Goal: Communication & Community: Answer question/provide support

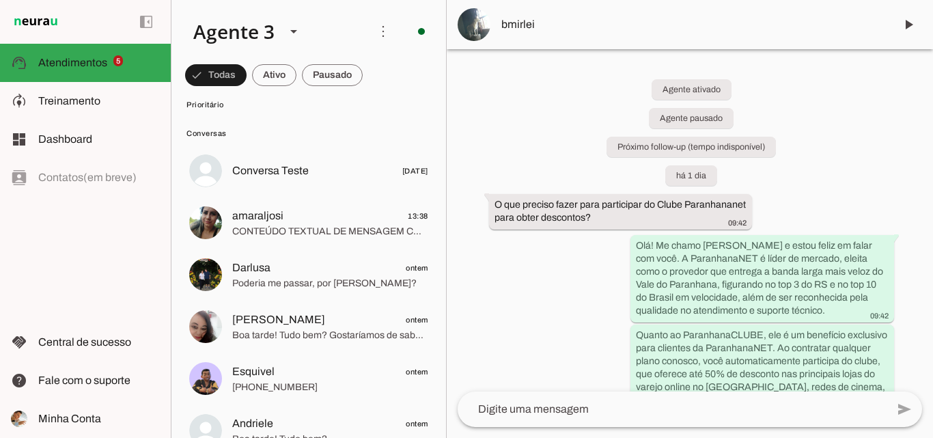
scroll to position [205, 0]
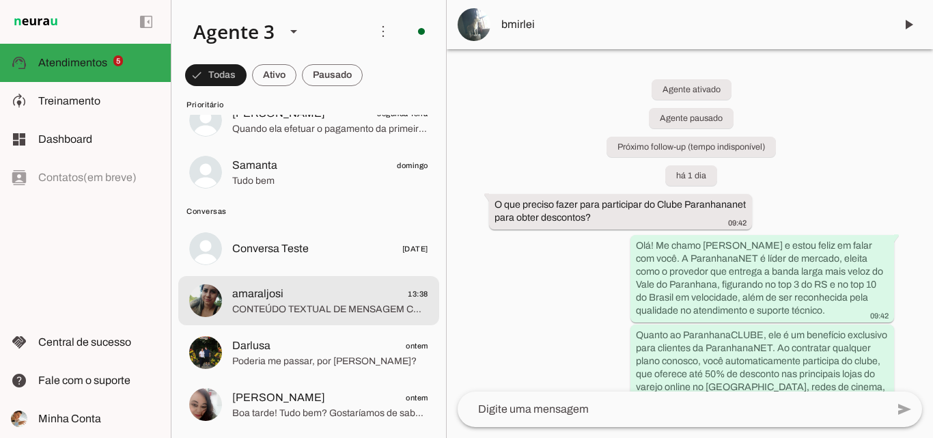
click at [374, 308] on span "CONTEÚDO TEXTUAL DE MENSAGEM COM IMAGEM (URL [URL][DOMAIN_NAME]) : Consegui lig…" at bounding box center [330, 309] width 196 height 14
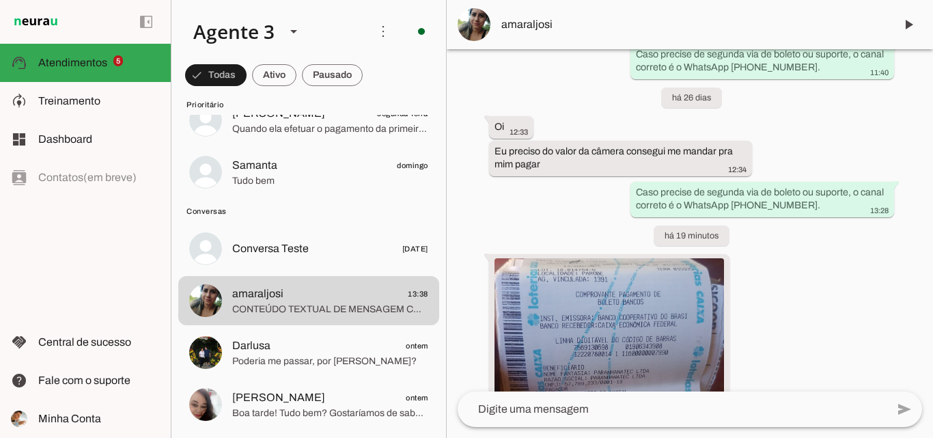
scroll to position [1415, 0]
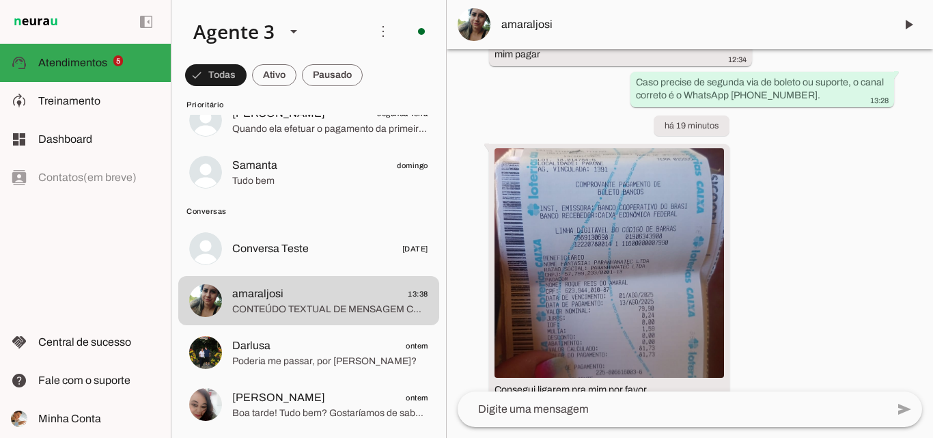
click at [580, 407] on textarea at bounding box center [671, 409] width 429 height 16
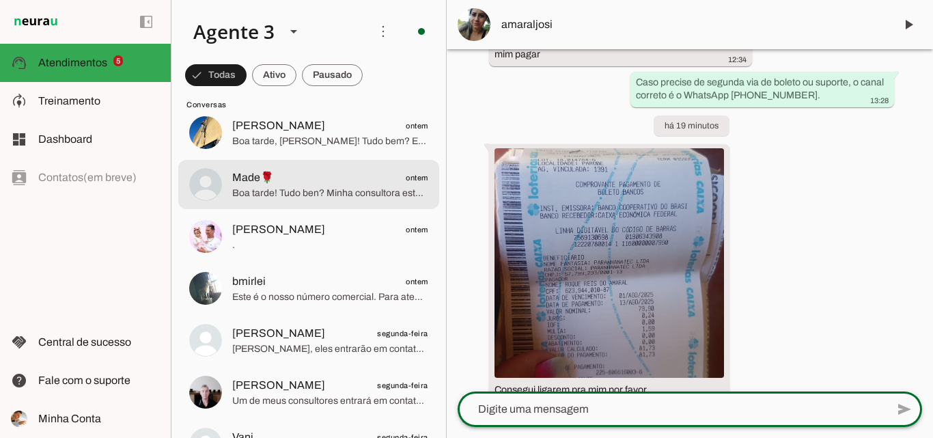
scroll to position [751, 0]
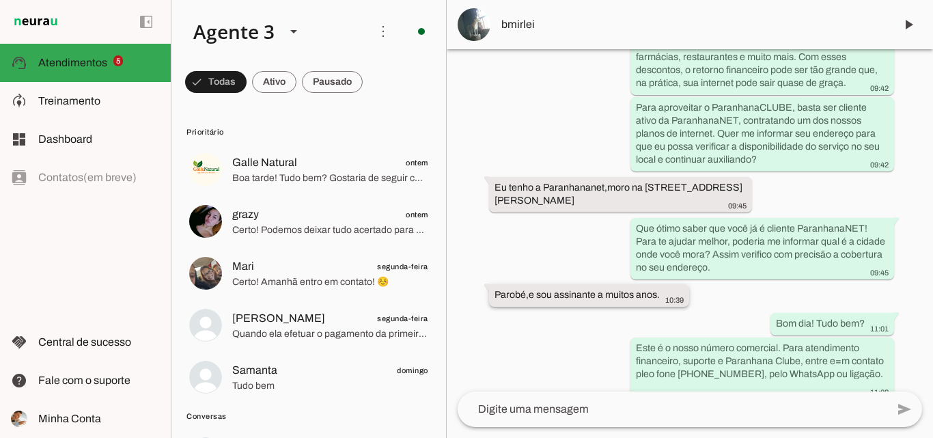
scroll to position [348, 0]
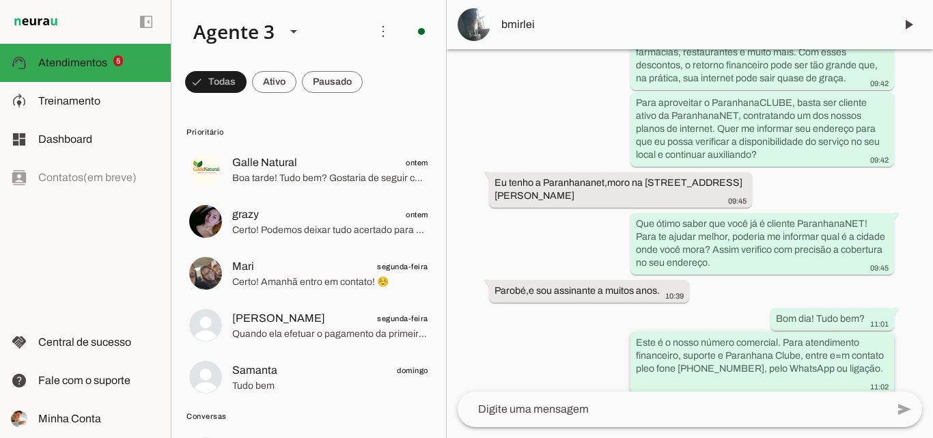
drag, startPoint x: 628, startPoint y: 339, endPoint x: 857, endPoint y: 369, distance: 230.8
click at [857, 369] on whatsapp-message-bubble "Este é o nosso número comercial. Para atendimento financeiro, suporte e Paranha…" at bounding box center [762, 362] width 264 height 61
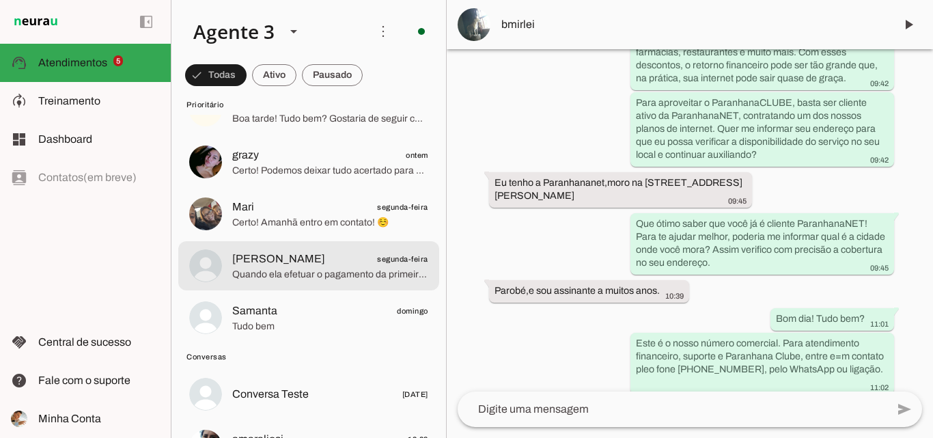
scroll to position [205, 0]
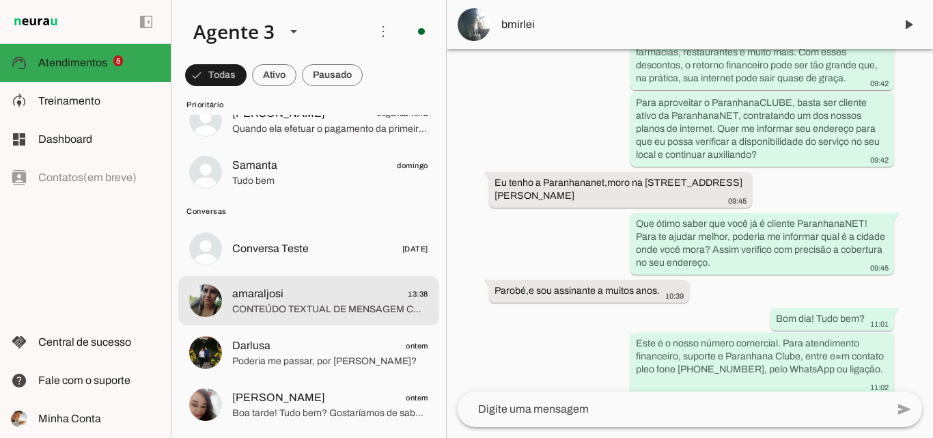
click at [332, 290] on span "amaraljosi 13:38" at bounding box center [330, 293] width 196 height 17
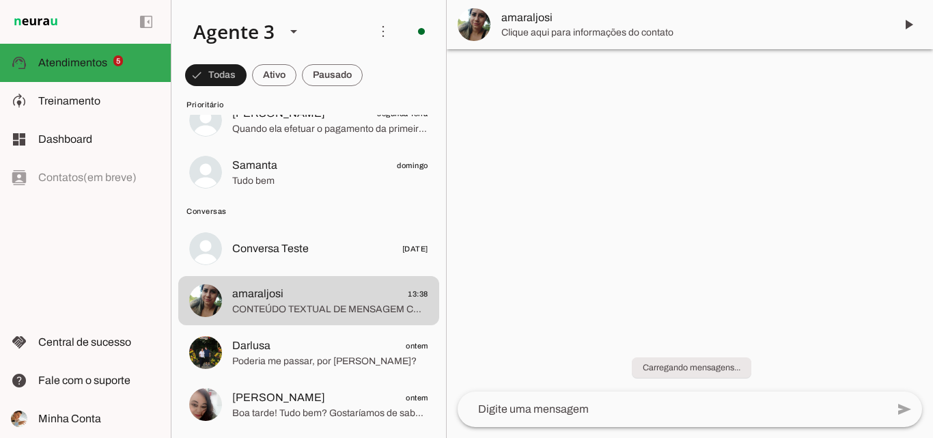
click at [0, 0] on lt-mirror at bounding box center [0, 0] width 0 height 0
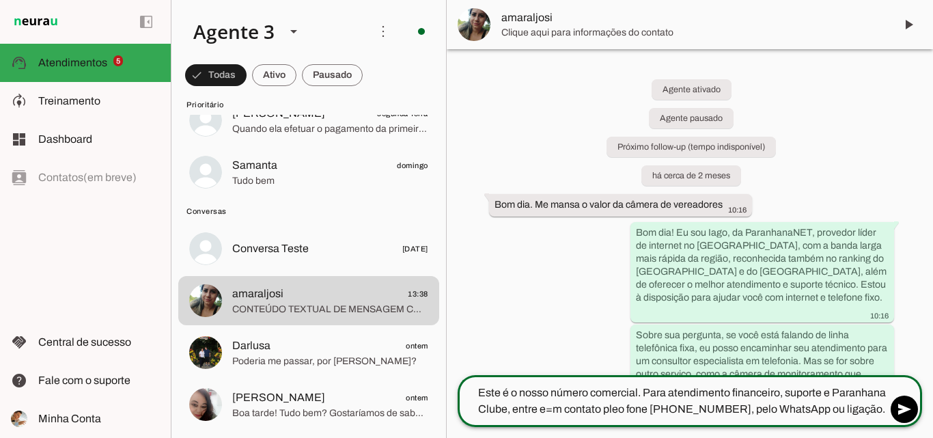
click at [551, 407] on textarea "Este é o nosso número comercial. Para atendimento financeiro, suporte e Paranha…" at bounding box center [671, 400] width 429 height 33
type textarea "Este é o nosso número comercial. Para atendimento financeiro, suporte e Paranha…"
click at [778, 408] on textarea "Este é o nosso número comercial. Para atendimento financeiro, suporte e Paranha…" at bounding box center [671, 400] width 429 height 33
click at [821, 409] on textarea "Este é o nosso número comercial. Para atendimento financeiro, suporte e Paranha…" at bounding box center [671, 400] width 429 height 33
click at [639, 401] on textarea "Este é o nosso número comercial. Para atendimento financeiro, suporte e Paranha…" at bounding box center [671, 400] width 429 height 33
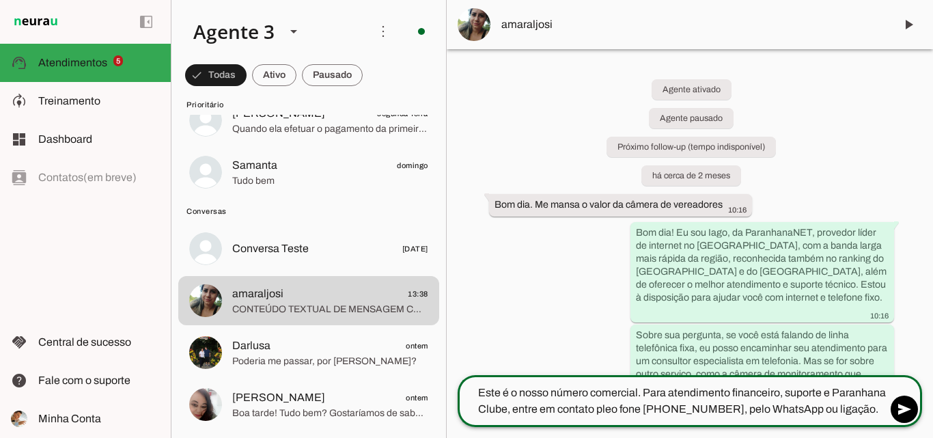
click at [846, 406] on textarea "Este é o nosso número comercial. Para atendimento financeiro, suporte e Paranha…" at bounding box center [671, 400] width 429 height 33
